Goal: Entertainment & Leisure: Browse casually

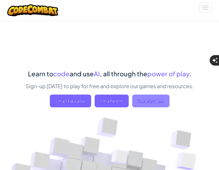
click at [155, 101] on span "I'm a Student" at bounding box center [150, 101] width 37 height 13
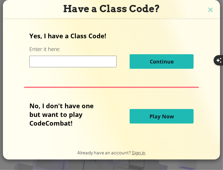
click at [154, 111] on button "Play Now" at bounding box center [162, 116] width 64 height 15
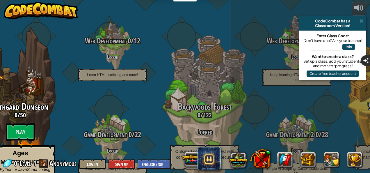
click at [55, 15] on img at bounding box center [41, 10] width 74 height 17
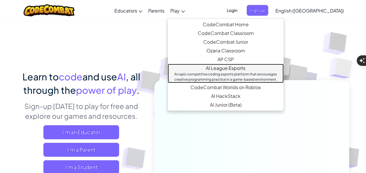
click at [217, 68] on link "AI League Esports An epic competitive coding esports platform that encourages c…" at bounding box center [226, 73] width 116 height 19
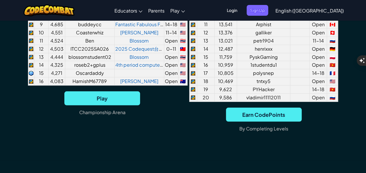
scroll to position [562, 0]
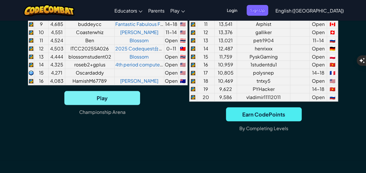
click at [95, 94] on span "Play" at bounding box center [102, 98] width 76 height 14
